Goal: Information Seeking & Learning: Find specific fact

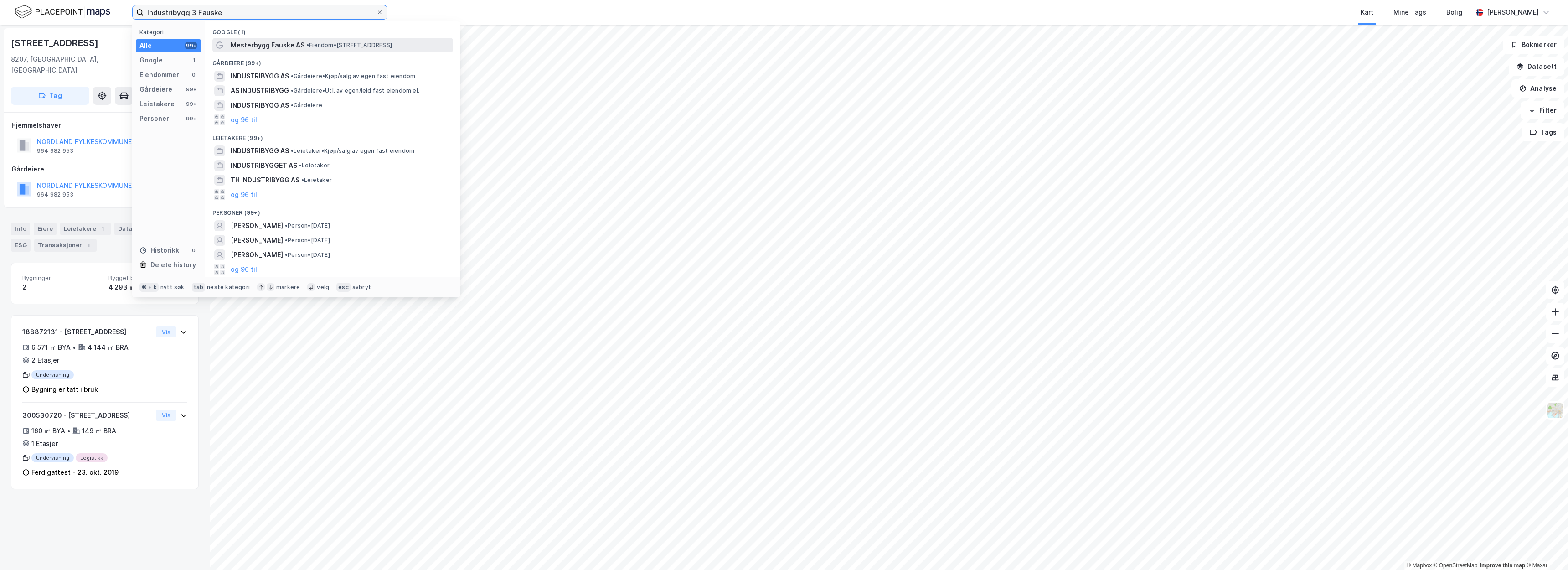
type input "Industribygg 3 Fauske"
click at [315, 44] on span "• Eiendom • [STREET_ADDRESS]" at bounding box center [349, 45] width 86 height 7
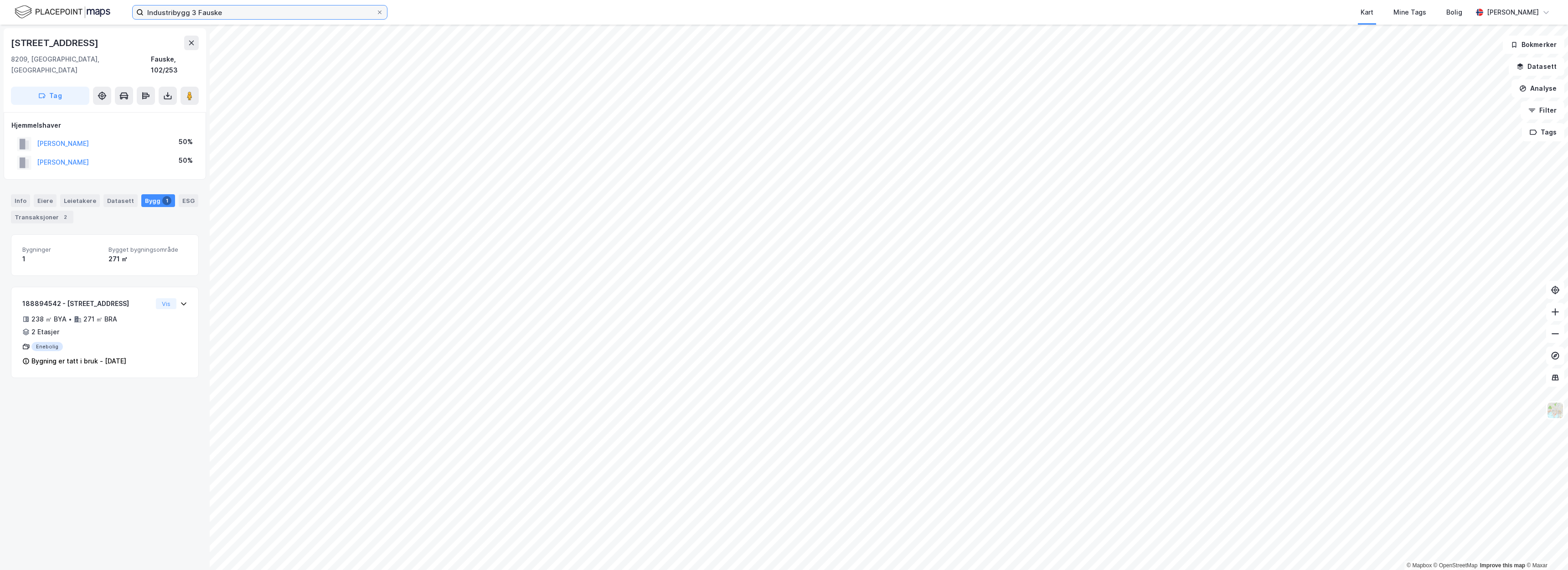
click at [225, 13] on input "Industribygg 3 Fauske" at bounding box center [260, 12] width 233 height 13
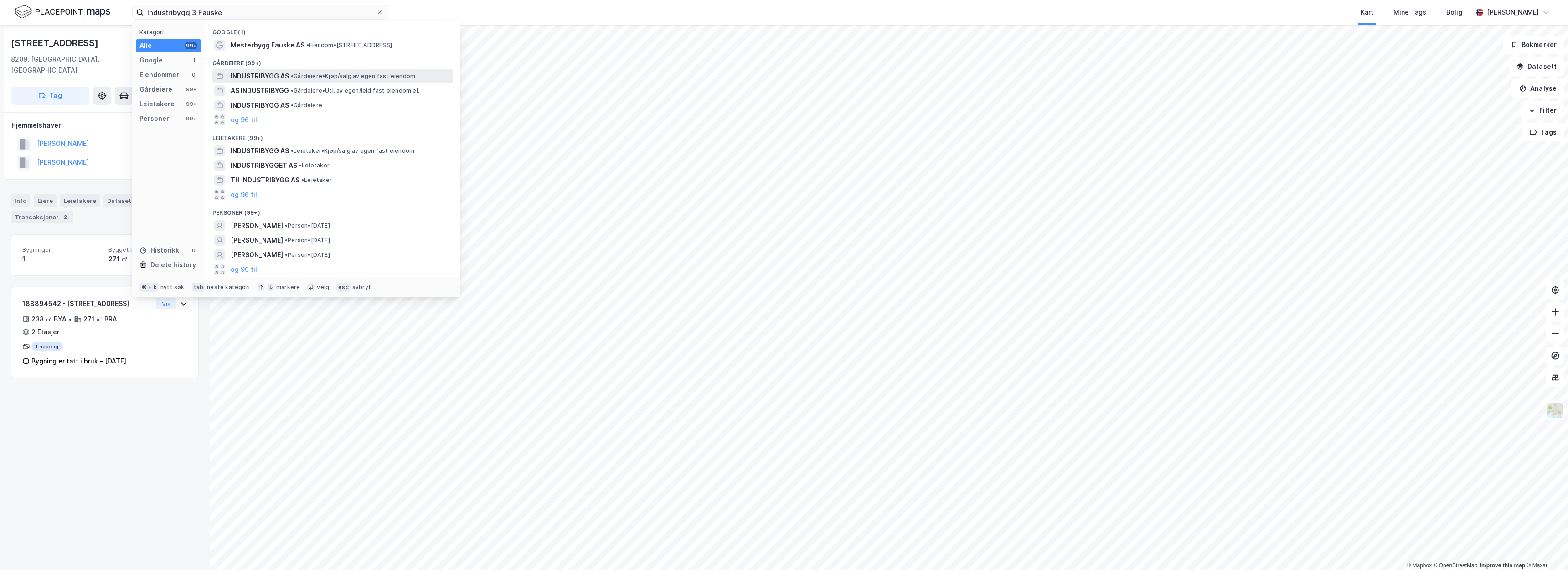
drag, startPoint x: 225, startPoint y: 13, endPoint x: 304, endPoint y: 82, distance: 104.9
click at [304, 82] on div "INDUSTRIBYGG AS • Gårdeiere • Kjøp/salg av egen fast eiendom" at bounding box center [332, 76] width 240 height 15
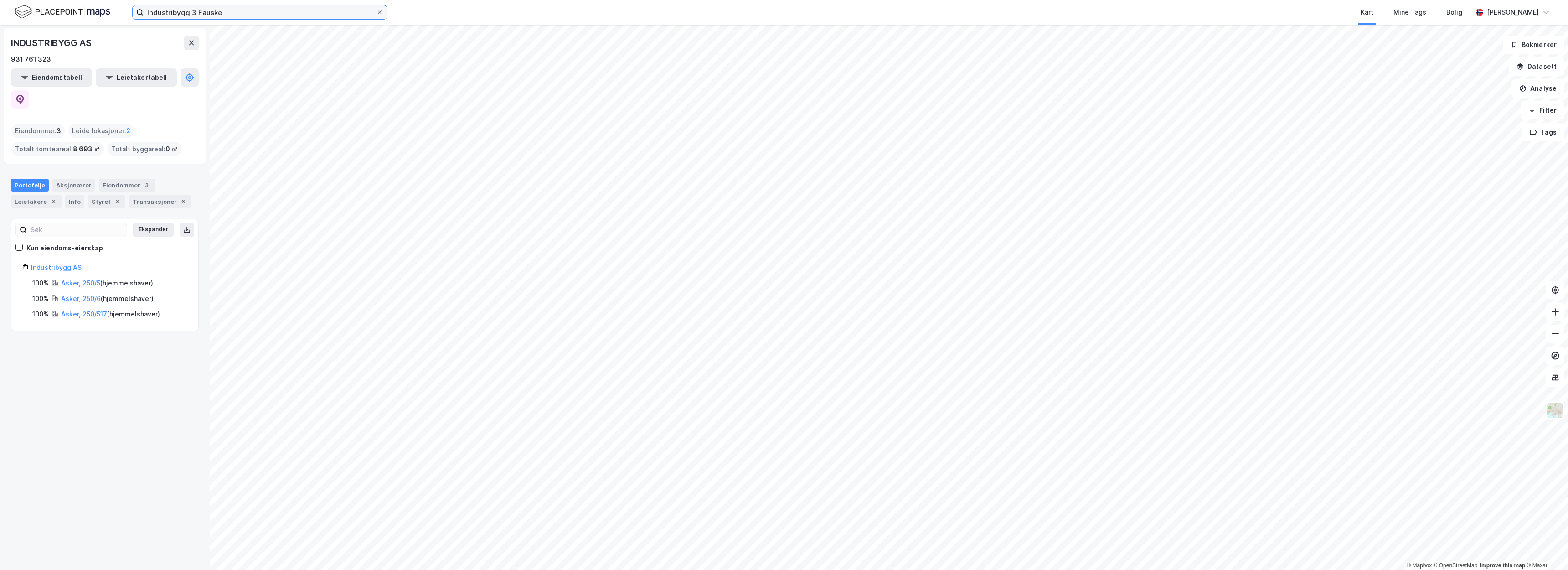
click at [284, 16] on input "Industribygg 3 Fauske" at bounding box center [260, 12] width 233 height 13
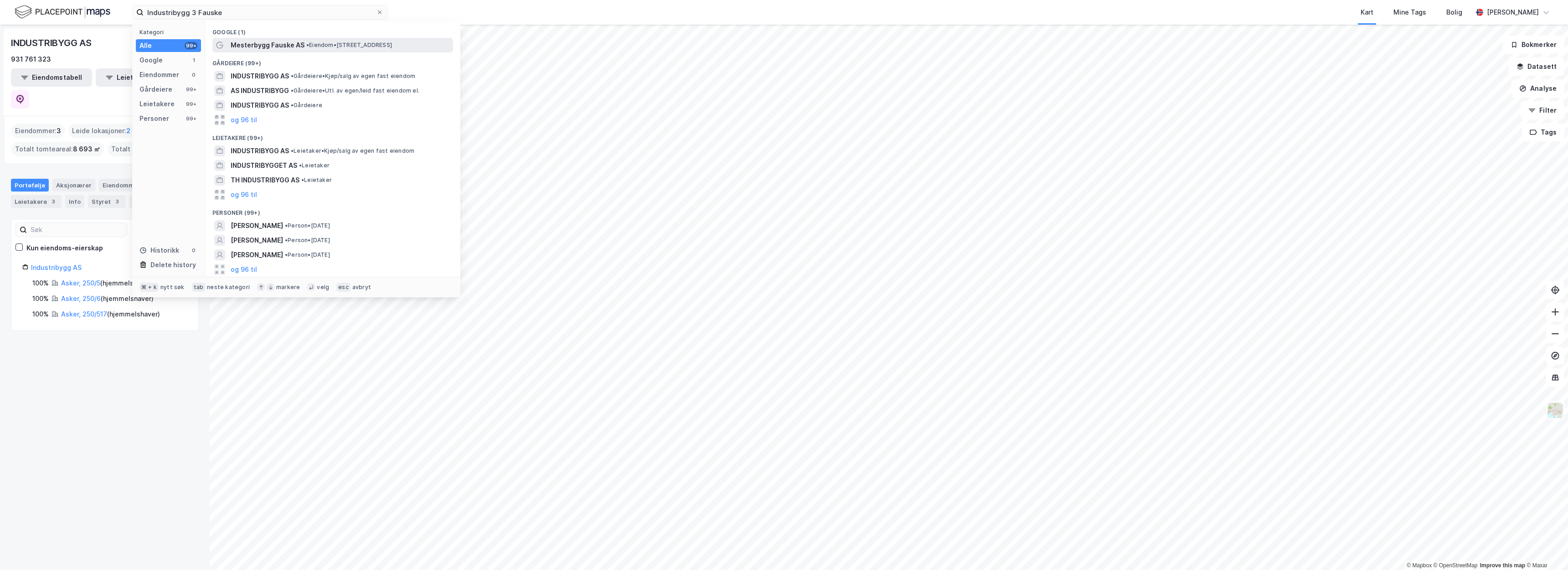
drag, startPoint x: 284, startPoint y: 16, endPoint x: 290, endPoint y: 46, distance: 30.6
click at [290, 46] on span "Mesterbygg Fauske AS" at bounding box center [267, 45] width 74 height 11
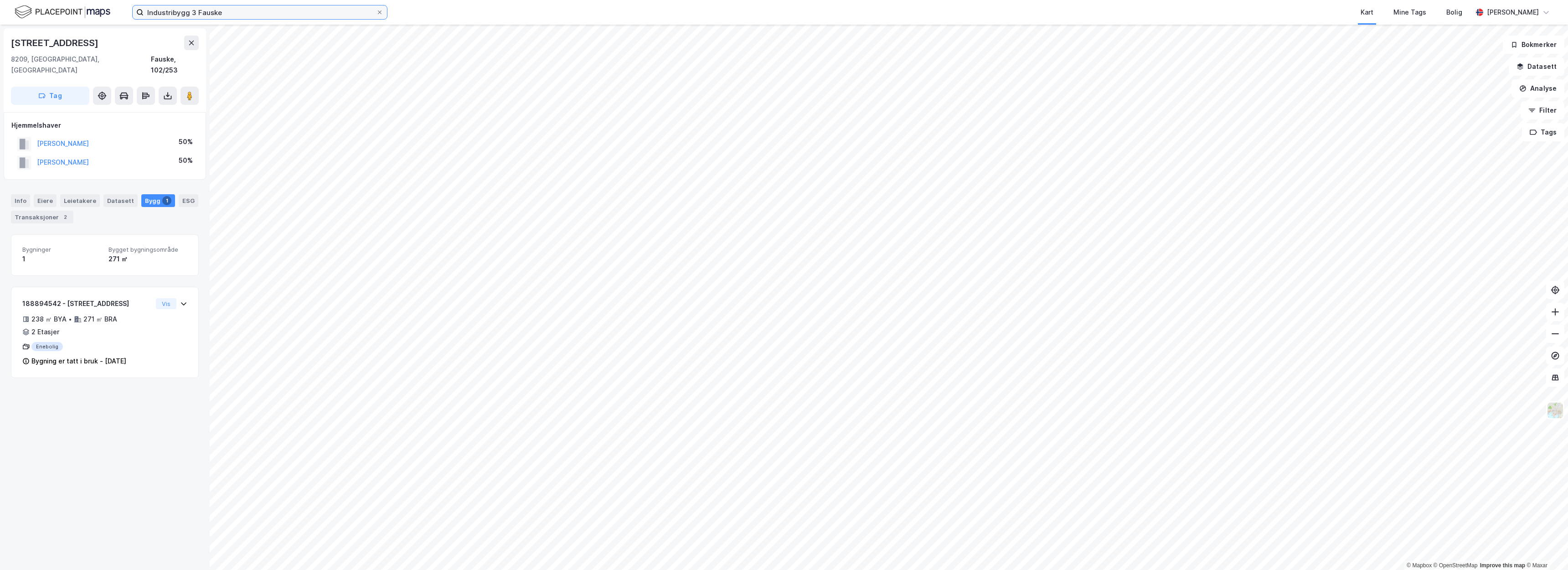
click at [375, 13] on input "Industribygg 3 Fauske" at bounding box center [260, 12] width 233 height 13
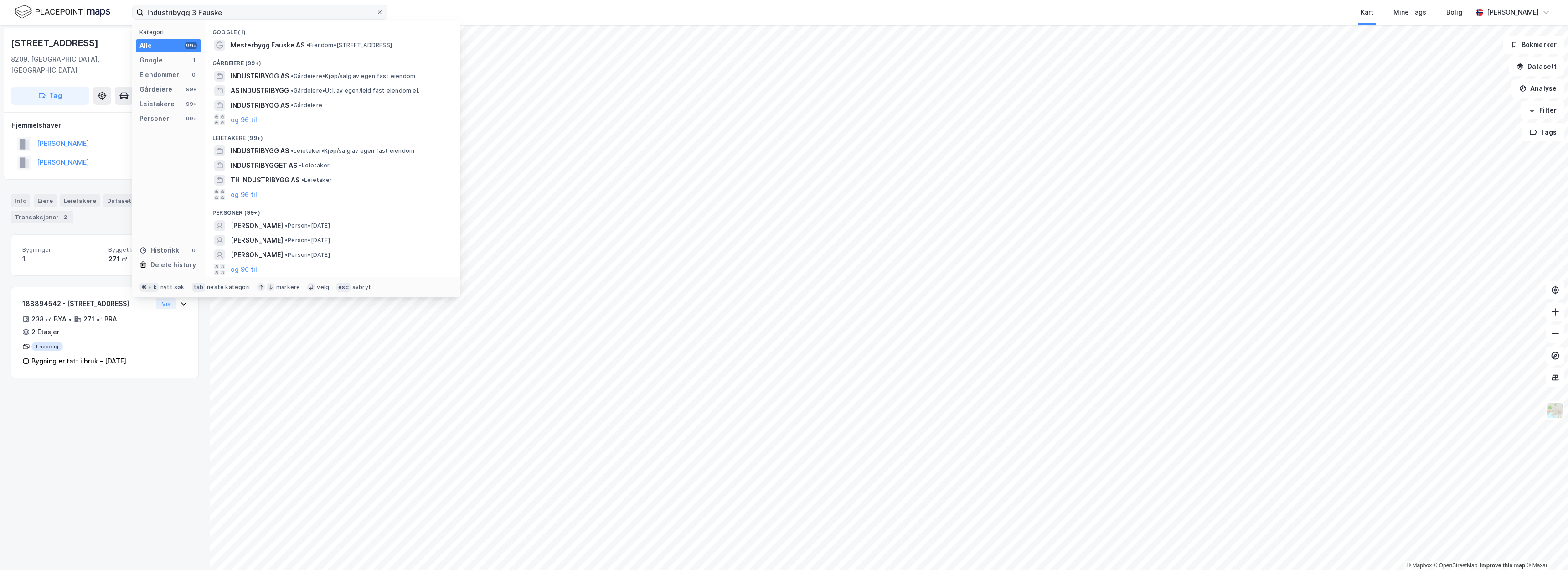
drag, startPoint x: 375, startPoint y: 13, endPoint x: 379, endPoint y: 12, distance: 4.1
click at [382, 12] on icon at bounding box center [379, 12] width 5 height 5
click at [376, 12] on input "Industribygg 3 Fauske" at bounding box center [260, 12] width 233 height 13
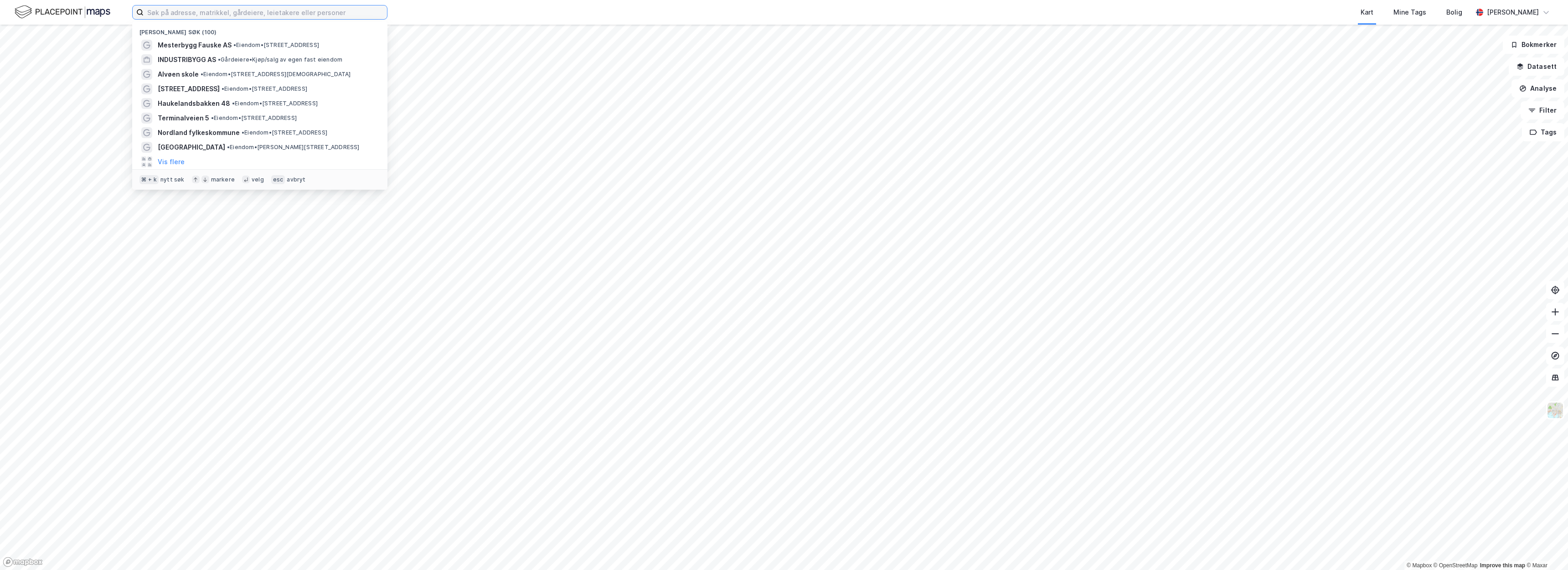
paste input "[STREET_ADDRESS]"
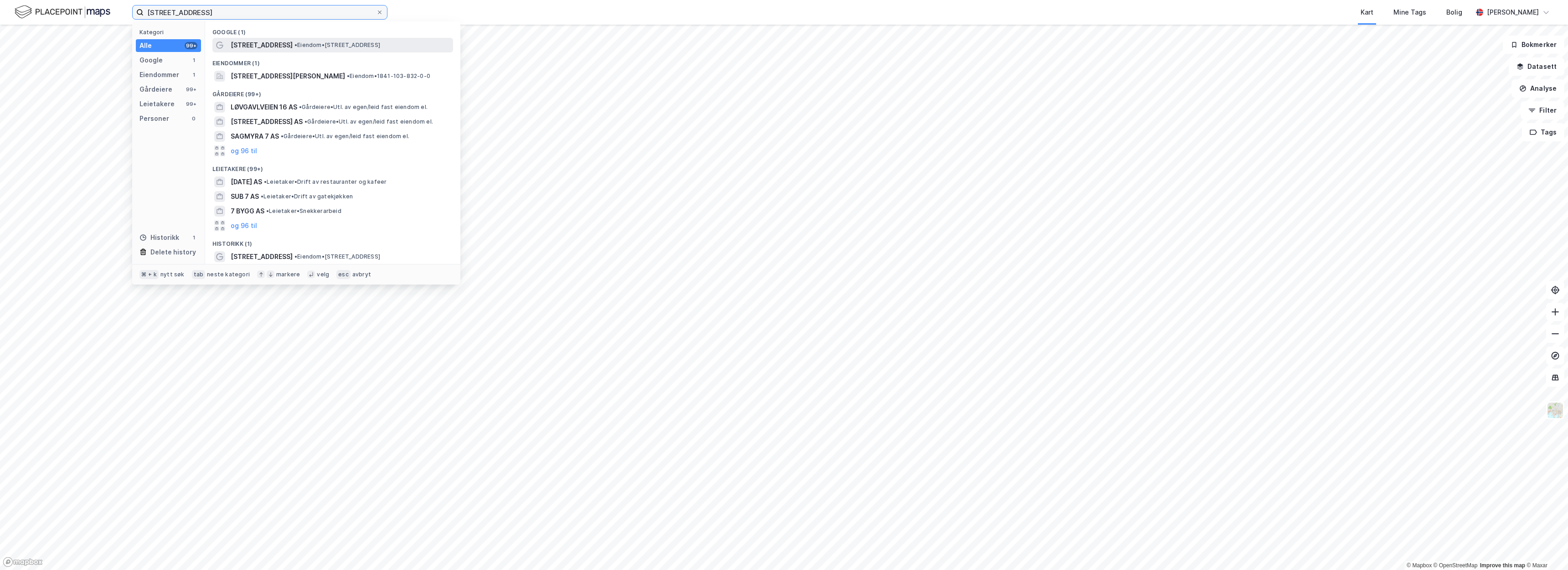
type input "[STREET_ADDRESS]"
click at [243, 48] on span "[STREET_ADDRESS]" at bounding box center [262, 45] width 62 height 11
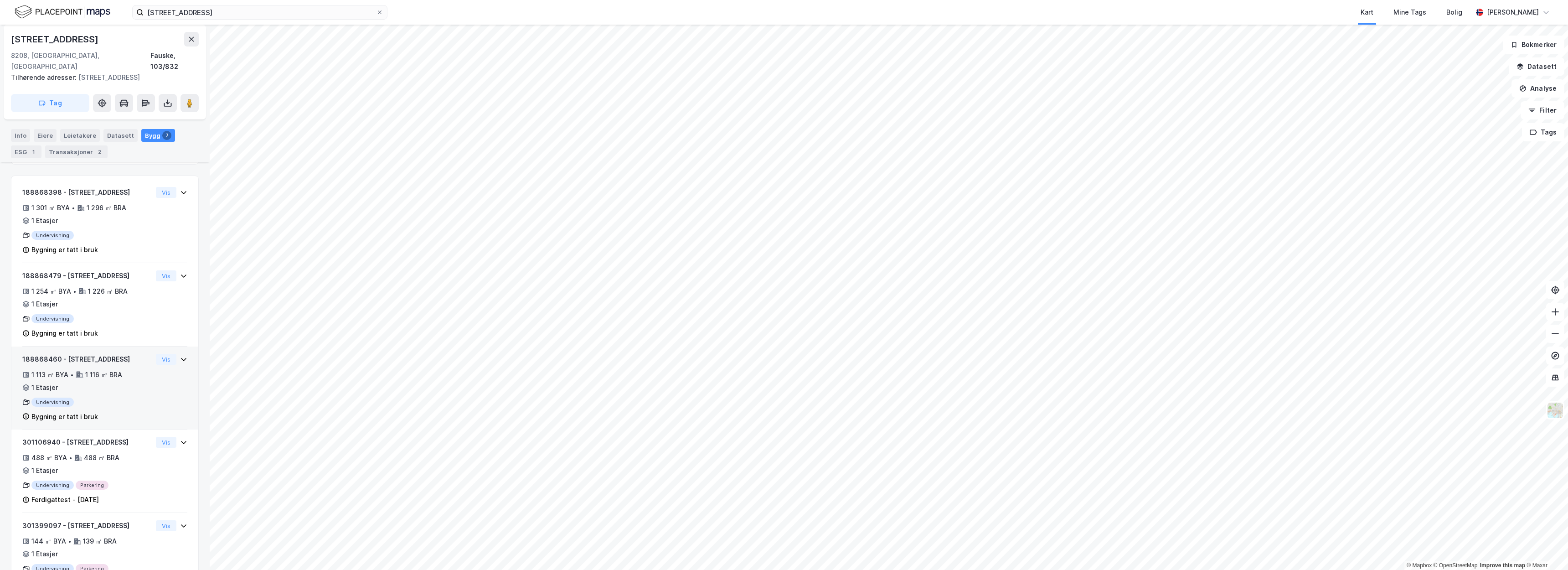
scroll to position [393, 0]
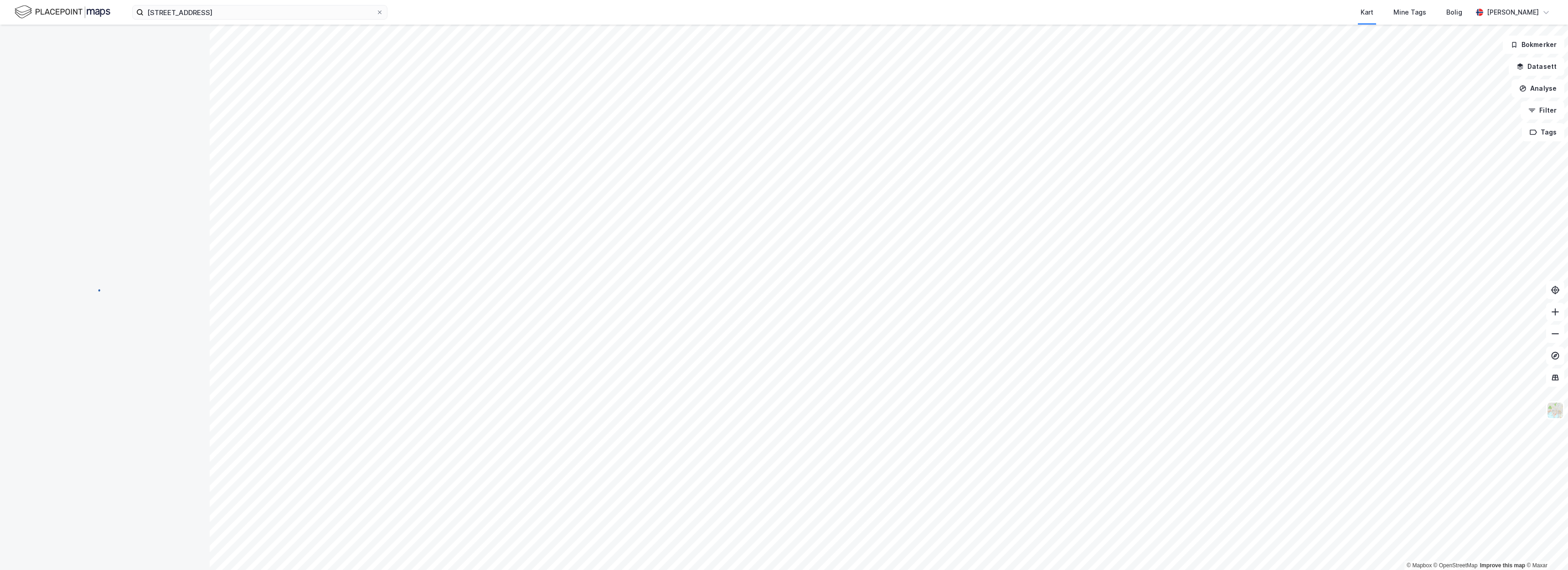
scroll to position [2, 0]
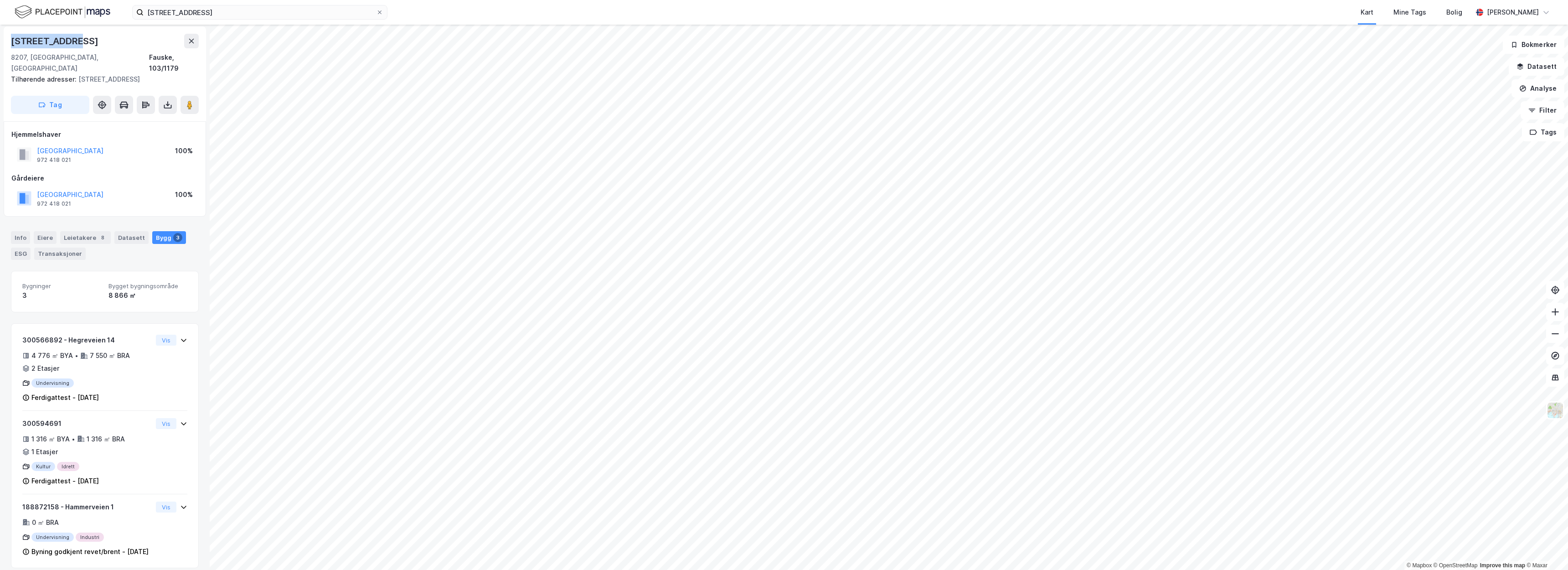
drag, startPoint x: 79, startPoint y: 44, endPoint x: 12, endPoint y: 42, distance: 67.0
click at [12, 42] on div "[STREET_ADDRESS]" at bounding box center [55, 41] width 89 height 15
copy div "[STREET_ADDRESS]"
